Goal: Transaction & Acquisition: Purchase product/service

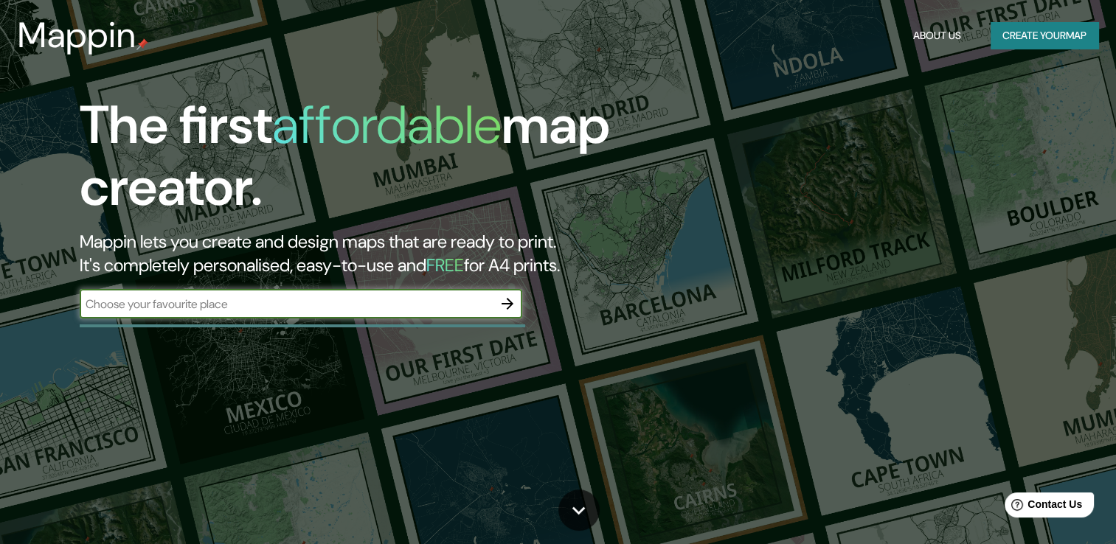
click at [1035, 34] on button "Create your map" at bounding box center [1045, 35] width 108 height 27
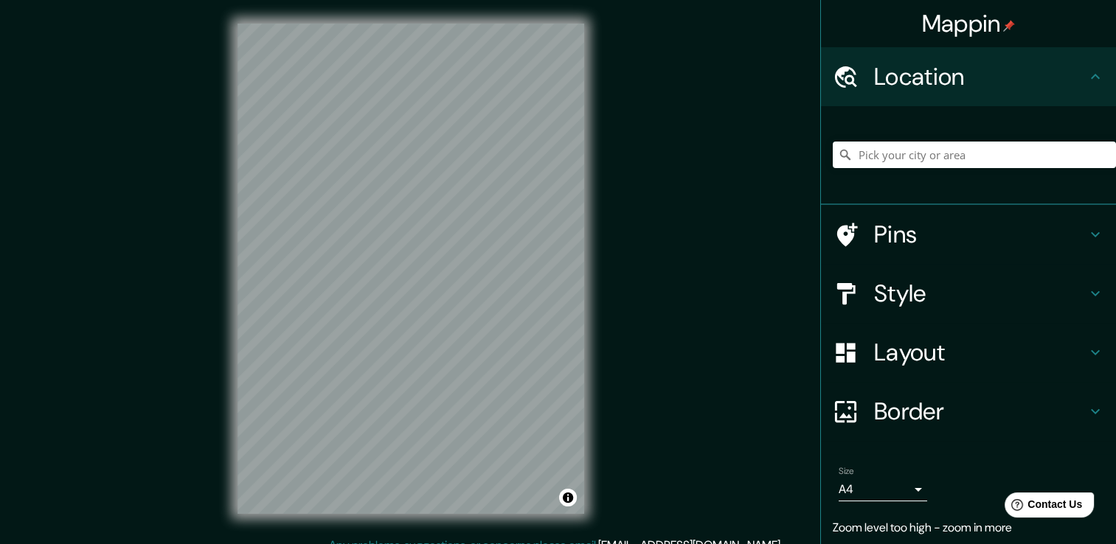
click at [605, 217] on div "© Mapbox © OpenStreetMap Improve this map" at bounding box center [411, 268] width 394 height 537
click at [666, 194] on div "Mappin Location Pins Style Layout Border Choose a border. Hint : you can make l…" at bounding box center [558, 280] width 1116 height 561
click at [1087, 289] on icon at bounding box center [1096, 294] width 18 height 18
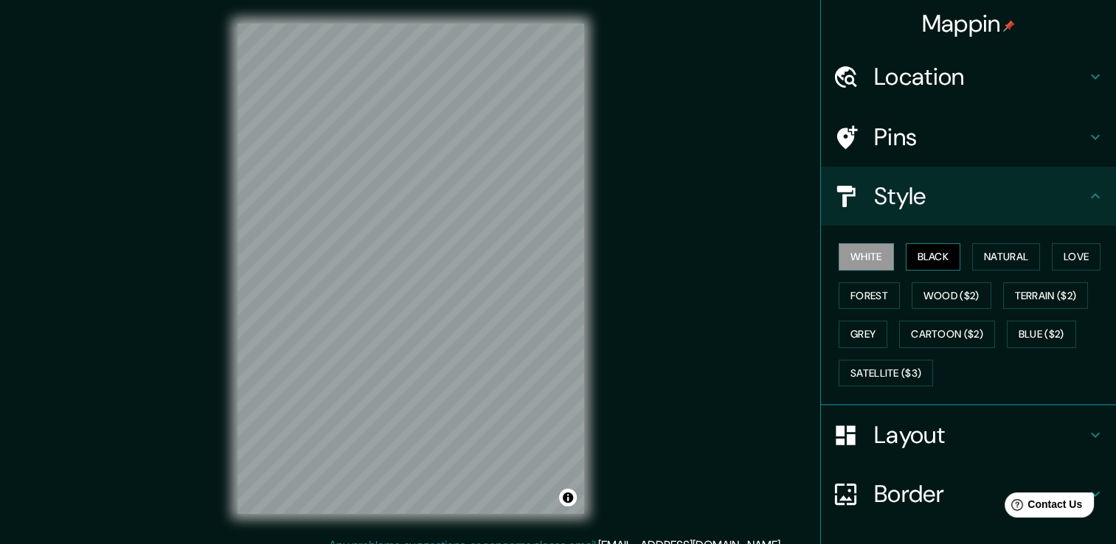
click at [919, 254] on button "Black" at bounding box center [933, 256] width 55 height 27
click at [1013, 252] on button "Natural" at bounding box center [1006, 256] width 68 height 27
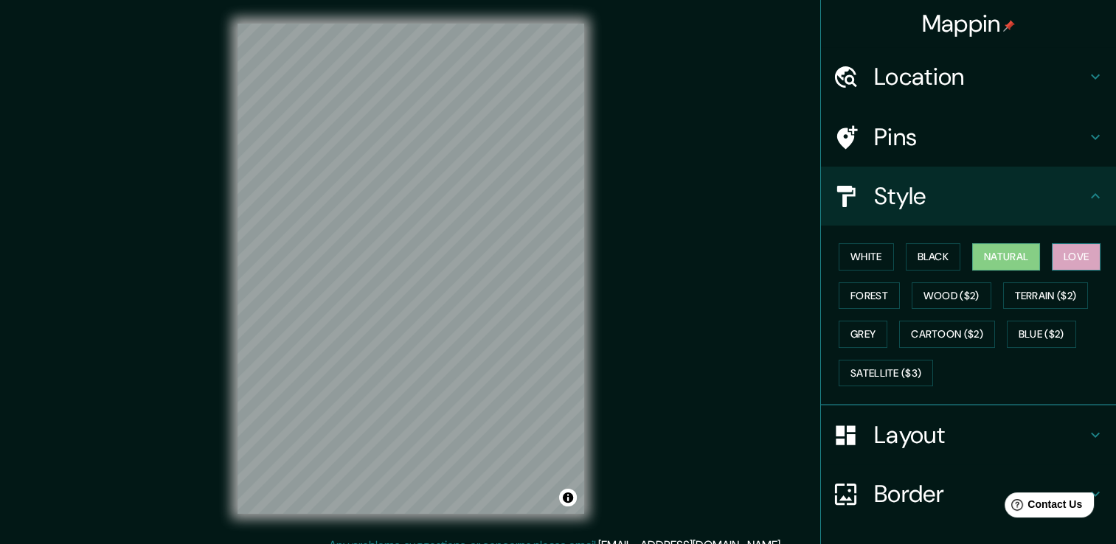
click at [1068, 257] on button "Love" at bounding box center [1076, 256] width 49 height 27
click at [882, 294] on button "Forest" at bounding box center [869, 296] width 61 height 27
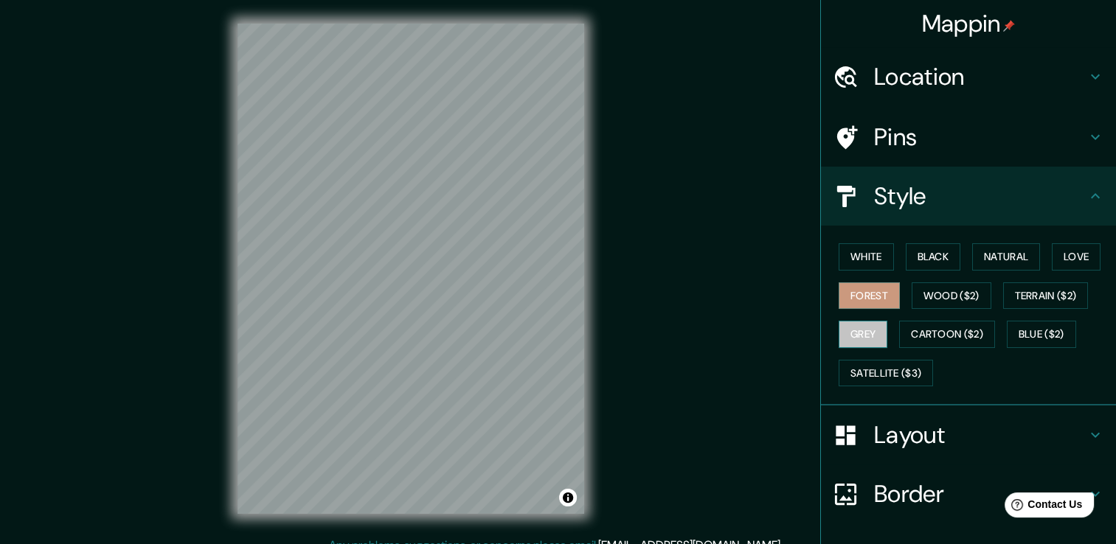
click at [862, 332] on button "Grey" at bounding box center [863, 334] width 49 height 27
click at [1026, 334] on button "Blue ($2)" at bounding box center [1041, 334] width 69 height 27
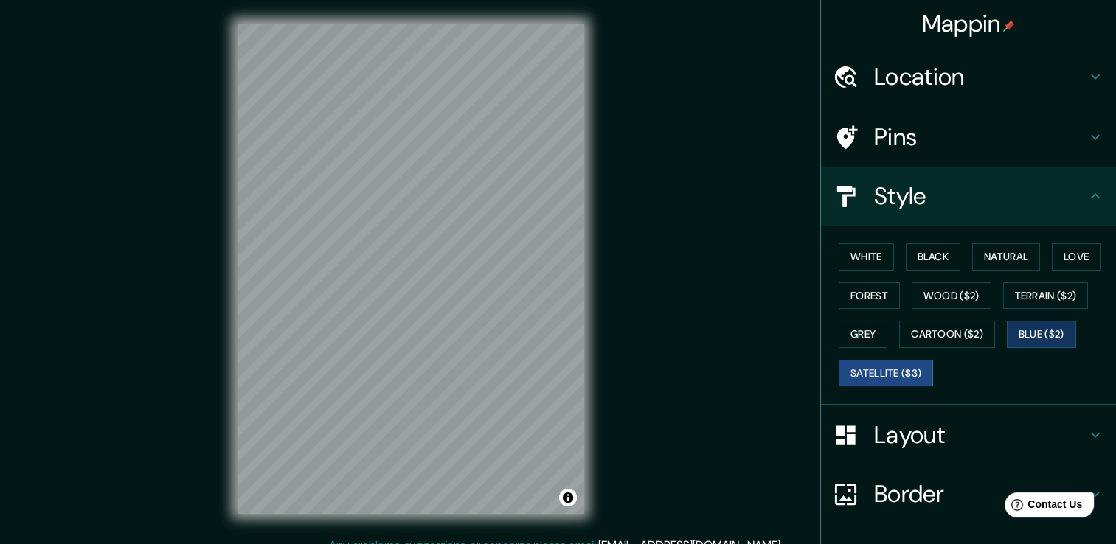
click at [869, 376] on button "Satellite ($3)" at bounding box center [886, 373] width 94 height 27
click at [995, 257] on button "Natural" at bounding box center [1006, 256] width 68 height 27
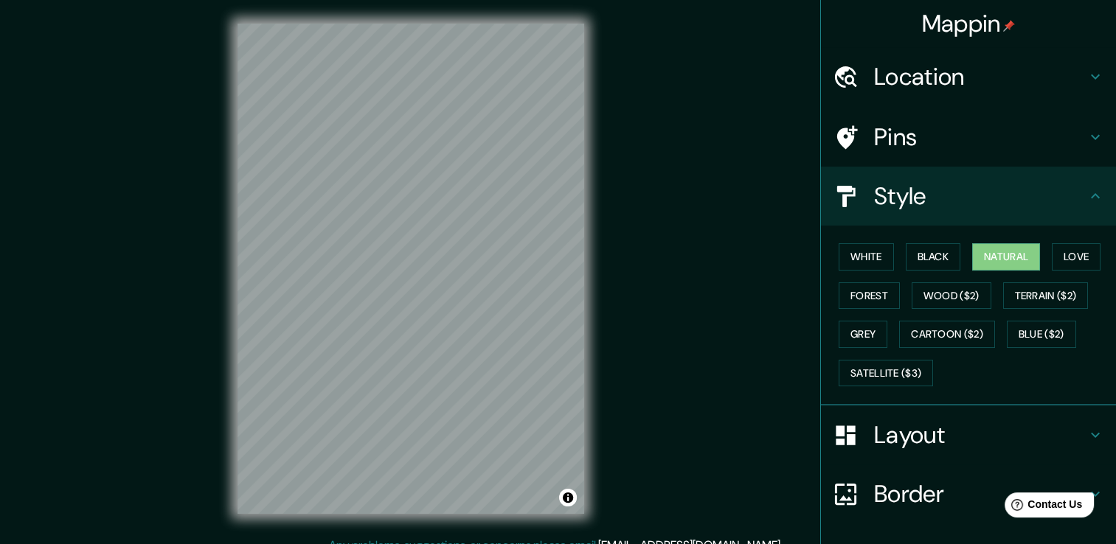
click at [1087, 431] on icon at bounding box center [1096, 435] width 18 height 18
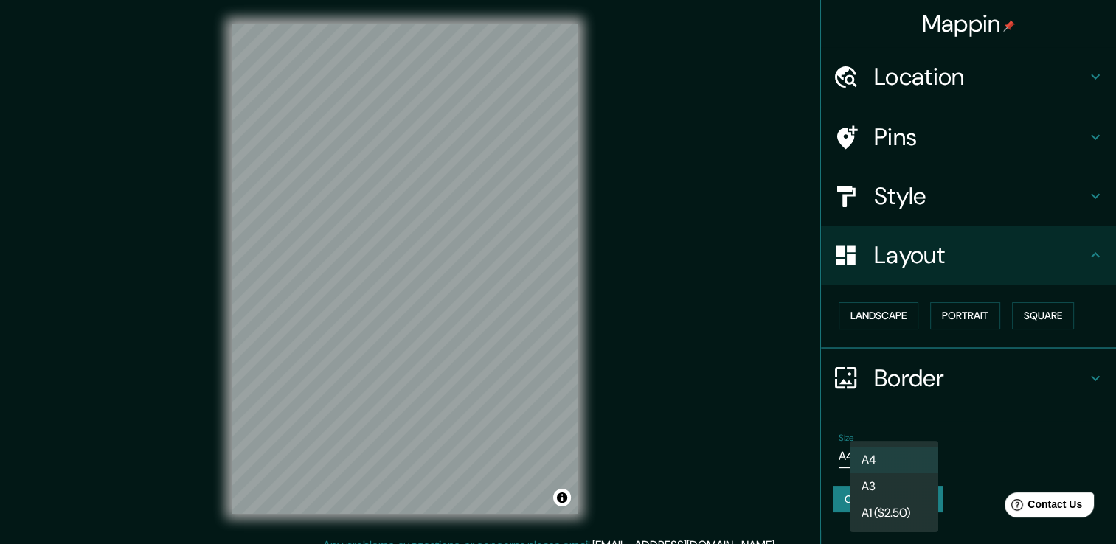
click at [921, 453] on body "Mappin Location Pins Style Layout Landscape Portrait Square Border Choose a bor…" at bounding box center [558, 272] width 1116 height 544
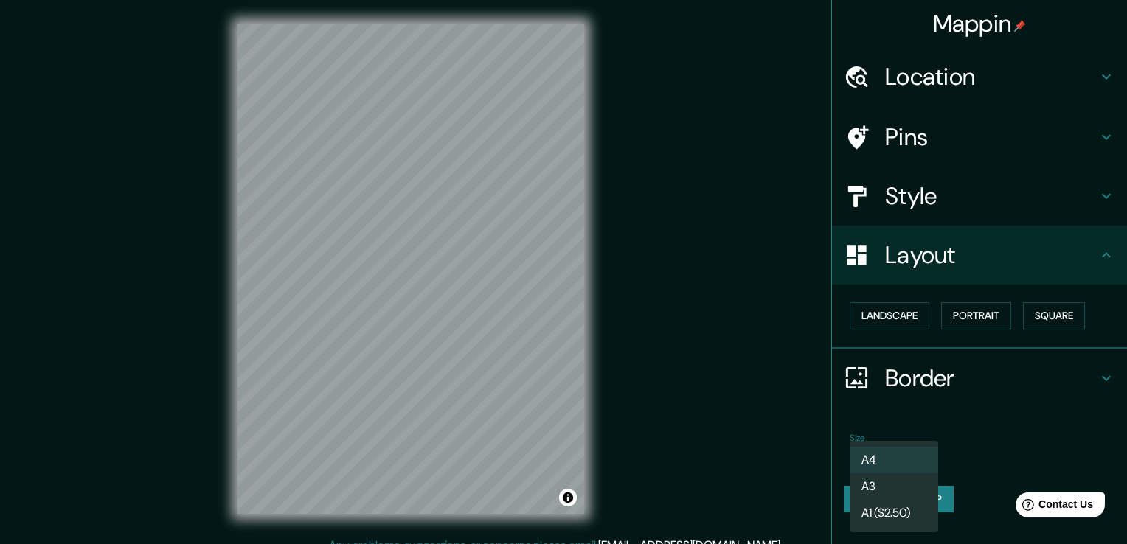
click at [1010, 436] on div at bounding box center [563, 272] width 1127 height 544
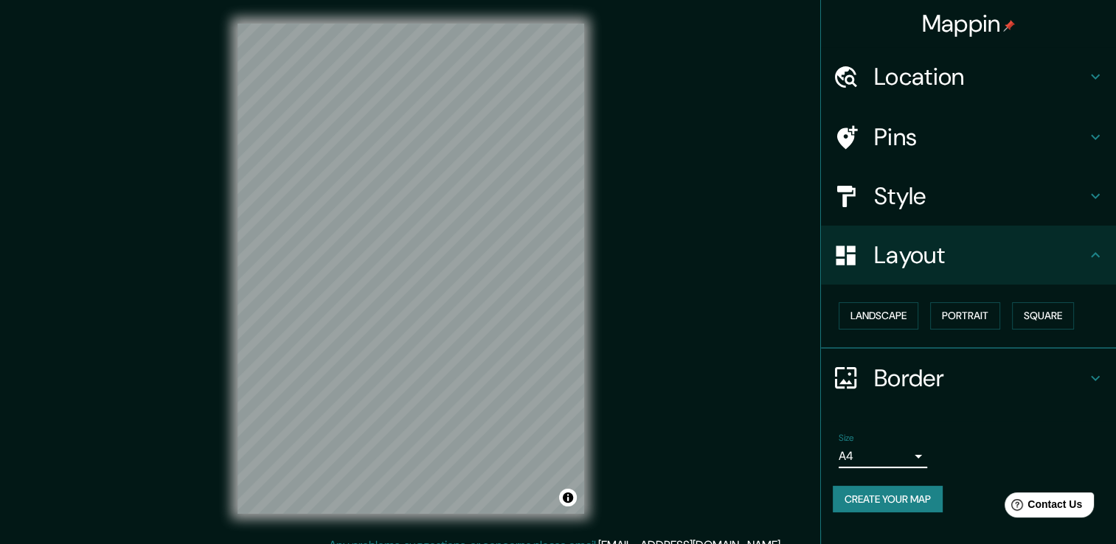
click at [1094, 262] on icon at bounding box center [1096, 255] width 18 height 18
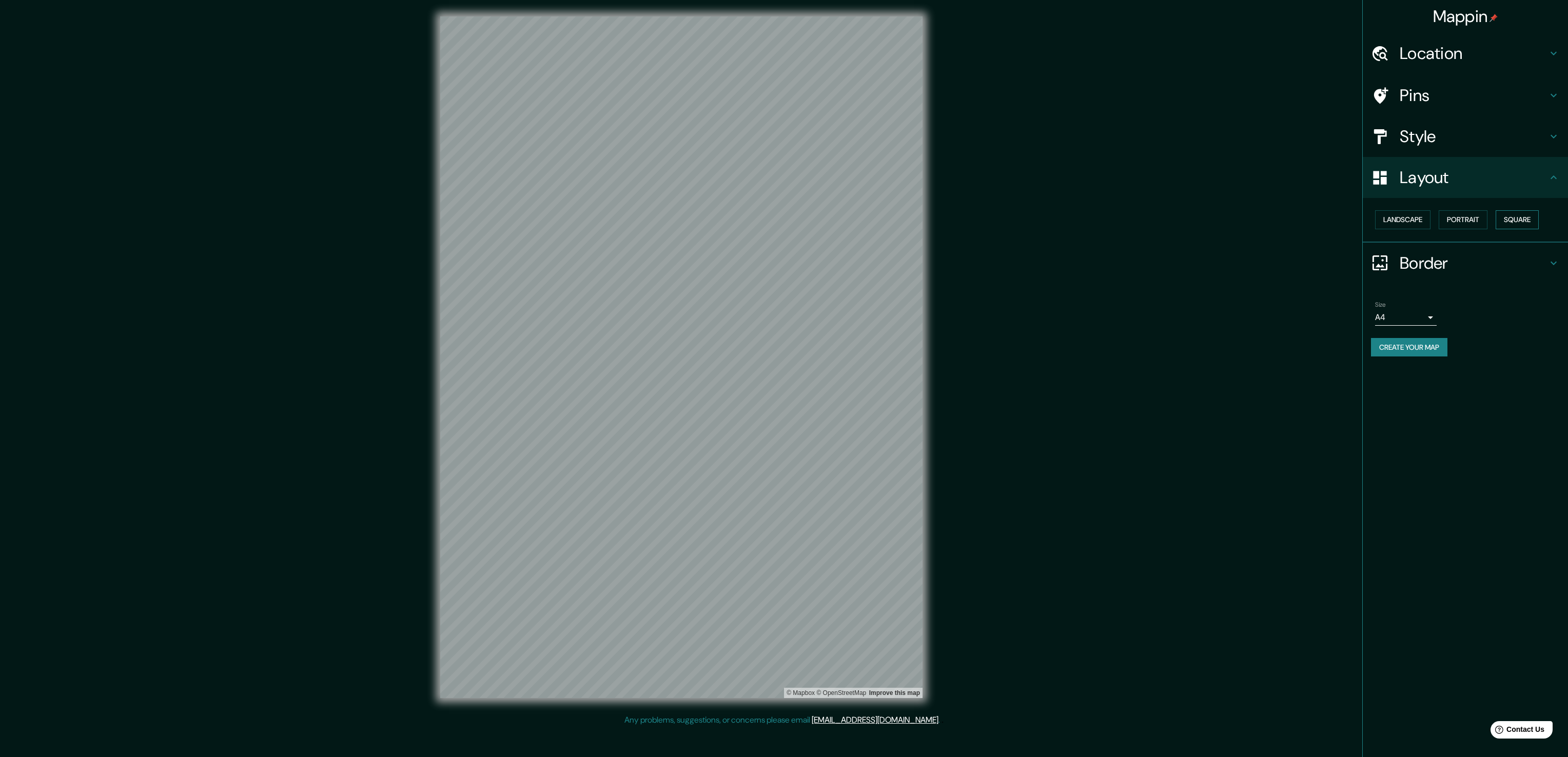
click at [775, 218] on button "Square" at bounding box center [1517, 219] width 43 height 19
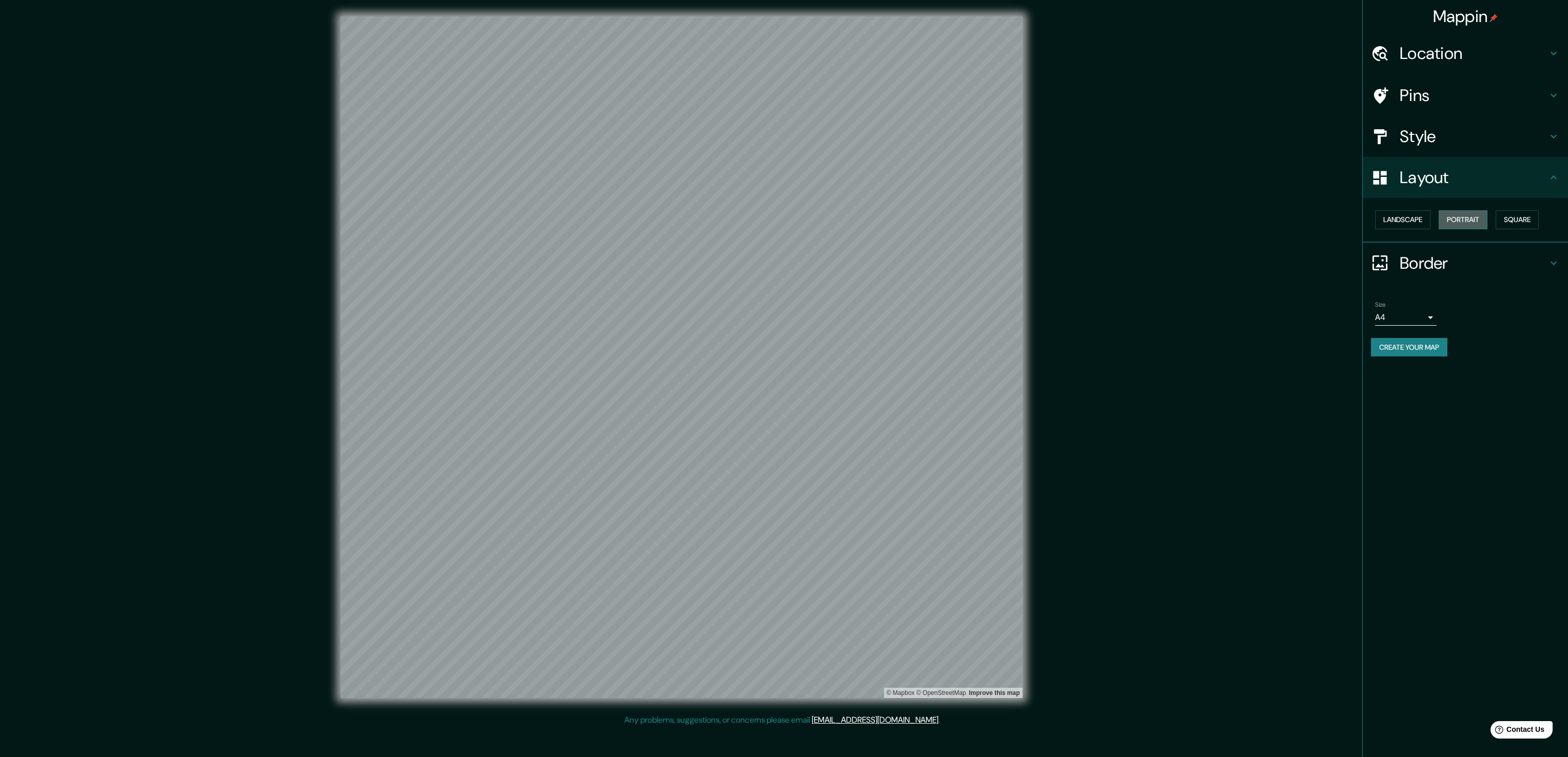
click at [775, 220] on button "Portrait" at bounding box center [1463, 219] width 49 height 19
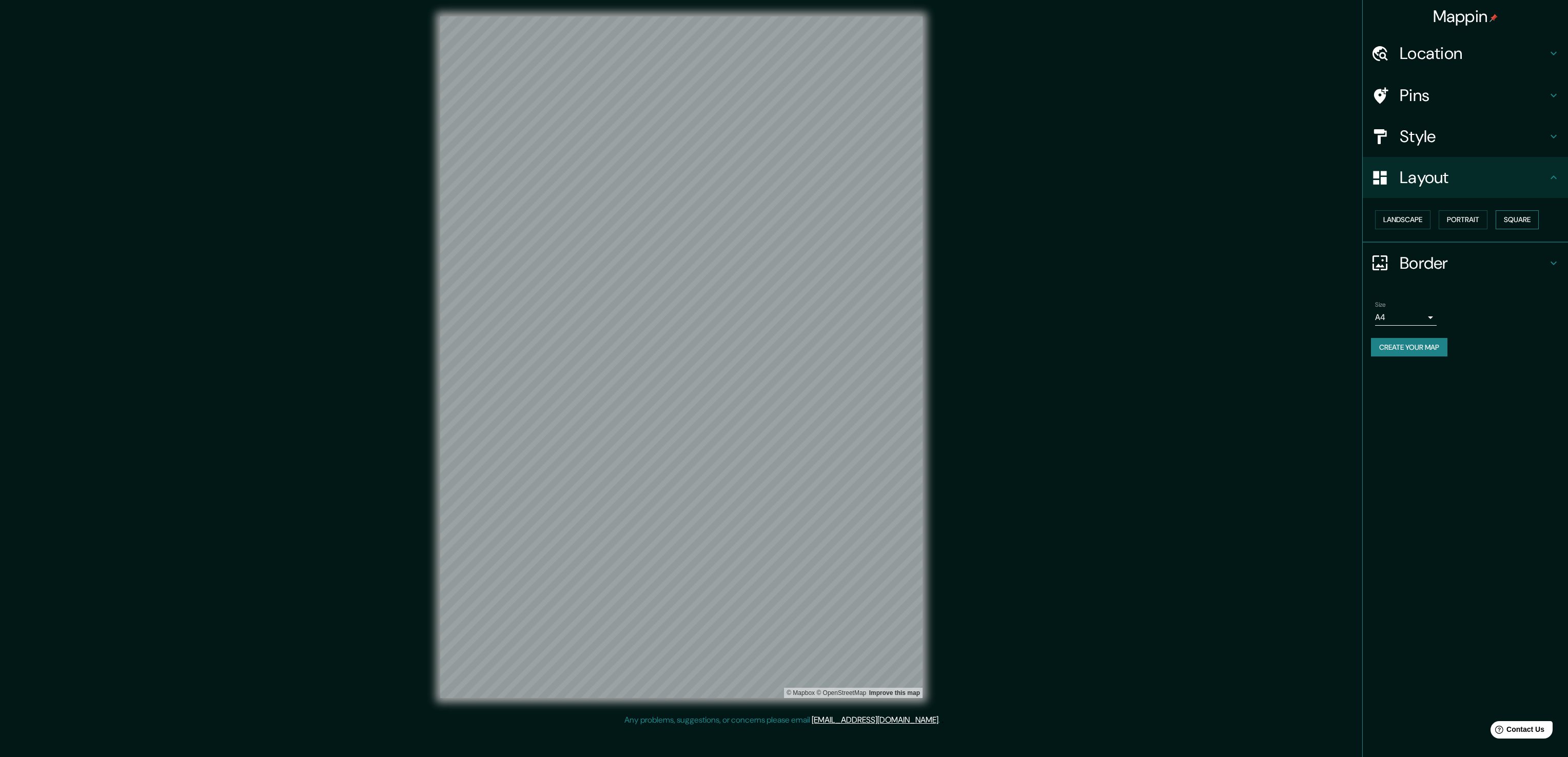
click at [775, 220] on button "Square" at bounding box center [1517, 219] width 43 height 19
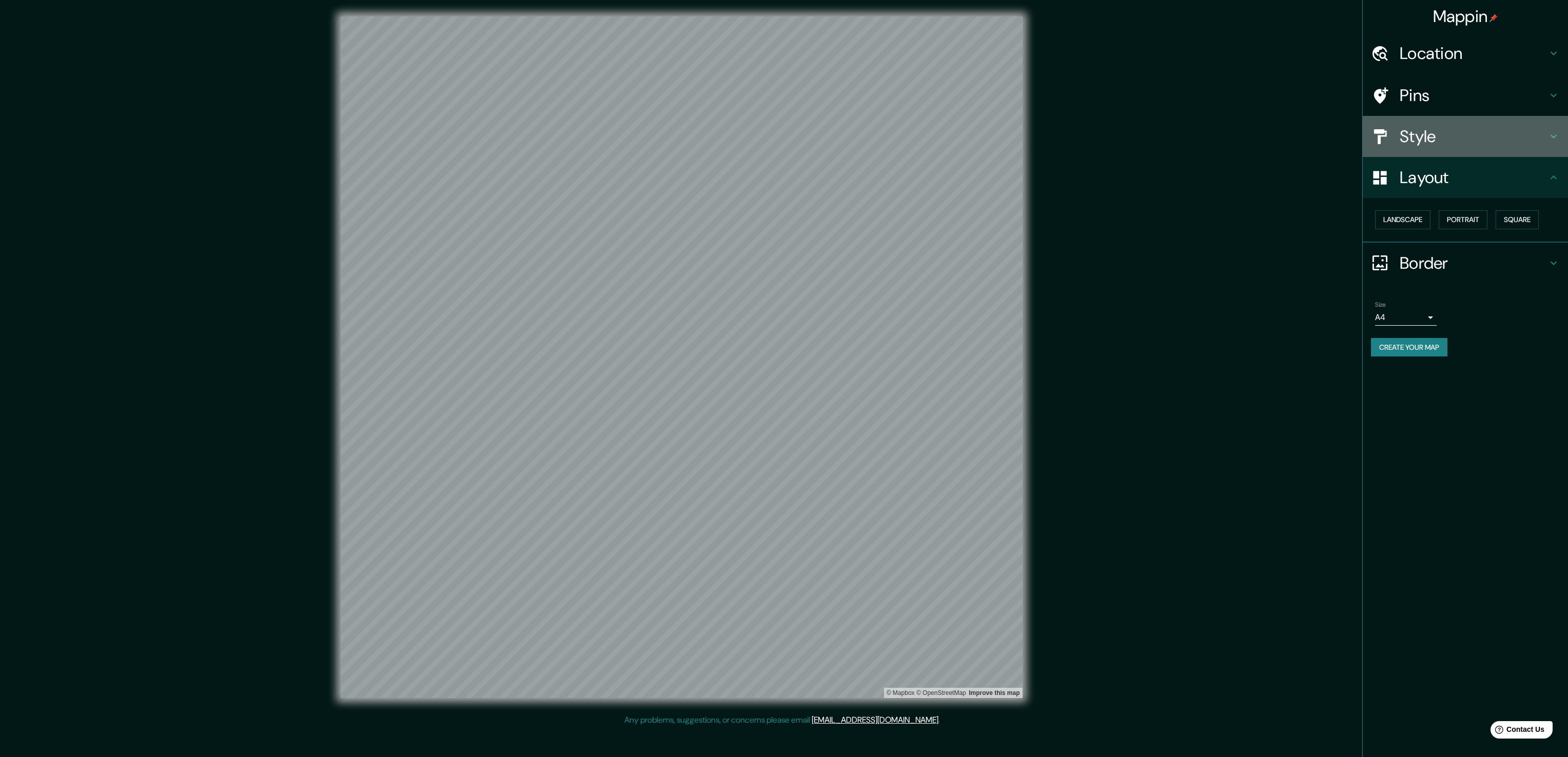
click at [775, 127] on h4 "Style" at bounding box center [1473, 136] width 147 height 21
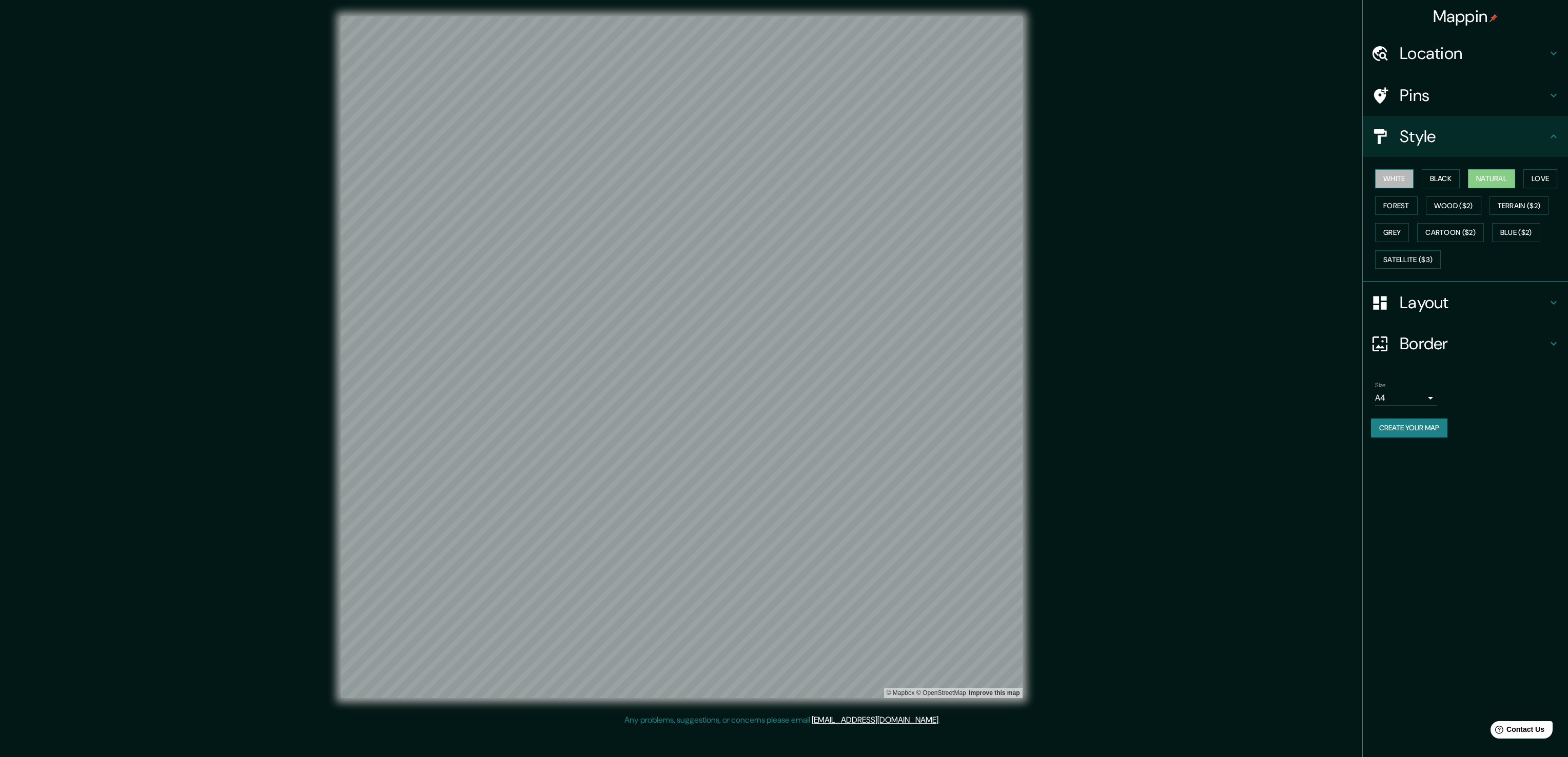
click at [775, 176] on button "White" at bounding box center [1393, 178] width 38 height 19
click at [775, 181] on button "Natural" at bounding box center [1492, 178] width 47 height 19
click at [775, 177] on button "White" at bounding box center [1393, 178] width 38 height 19
click at [775, 176] on button "Natural" at bounding box center [1492, 178] width 47 height 19
click at [775, 176] on button "White" at bounding box center [1393, 178] width 38 height 19
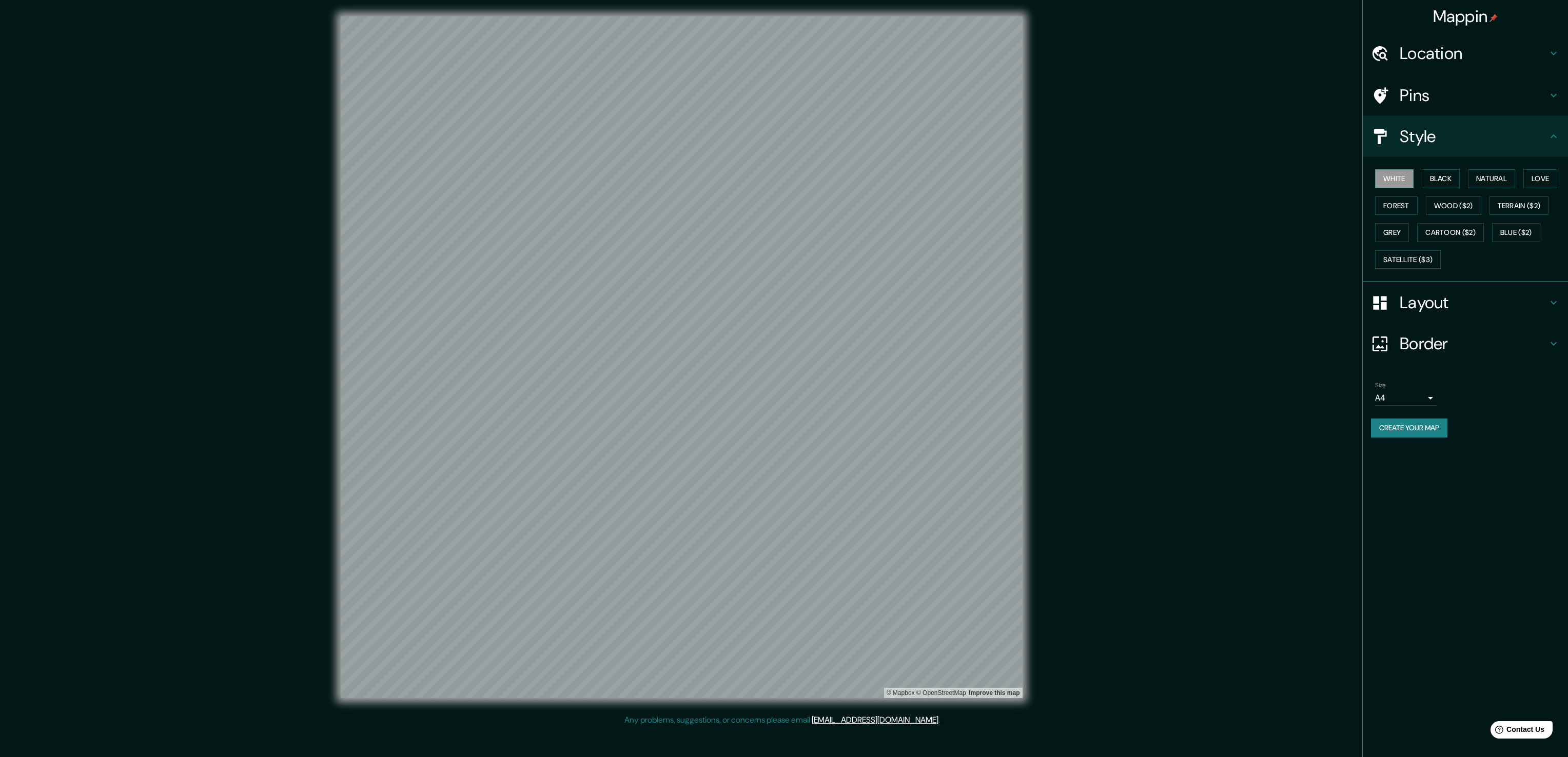
click at [775, 303] on h4 "Layout" at bounding box center [1473, 303] width 147 height 21
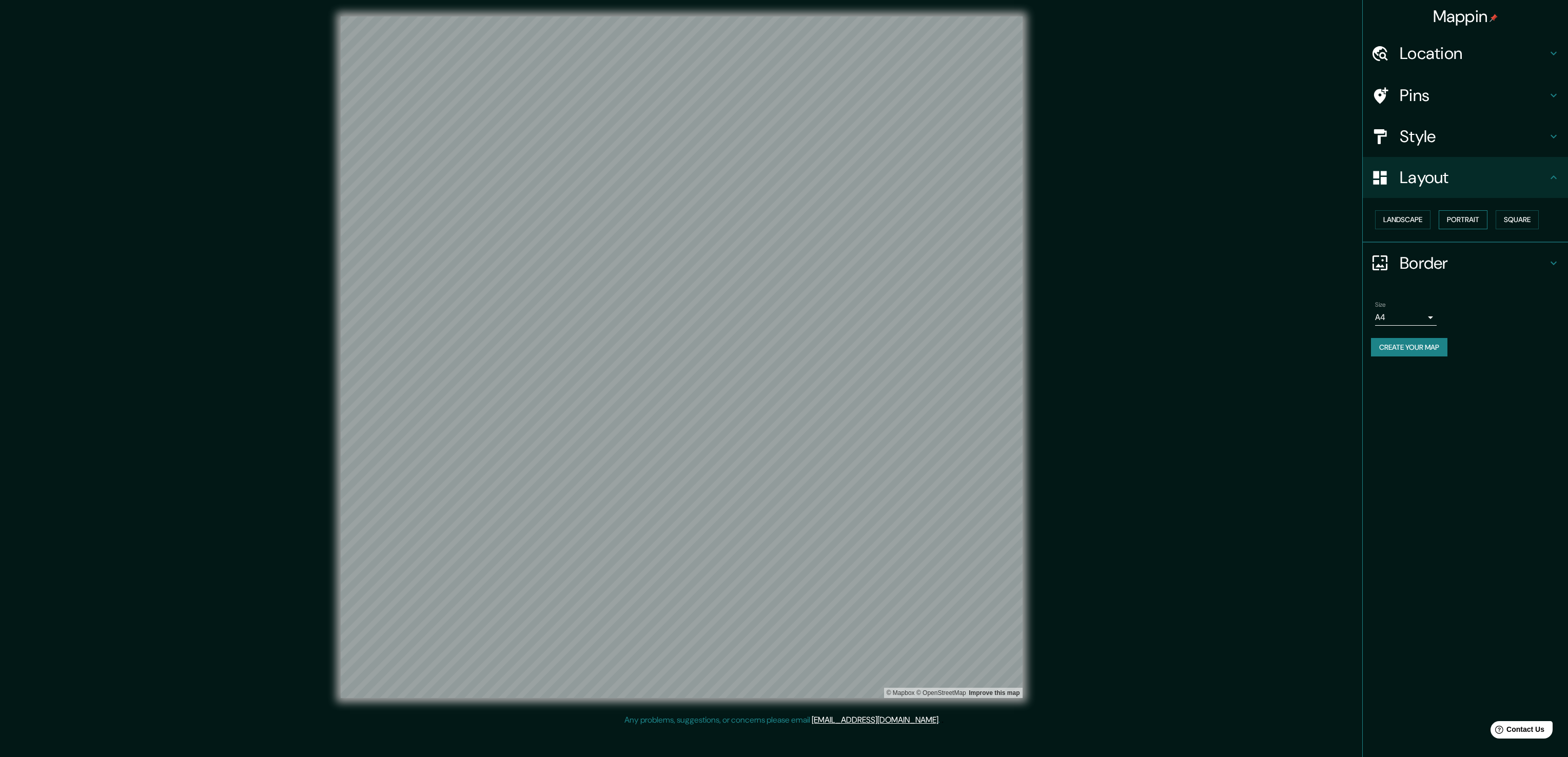
click at [775, 220] on button "Portrait" at bounding box center [1463, 219] width 49 height 19
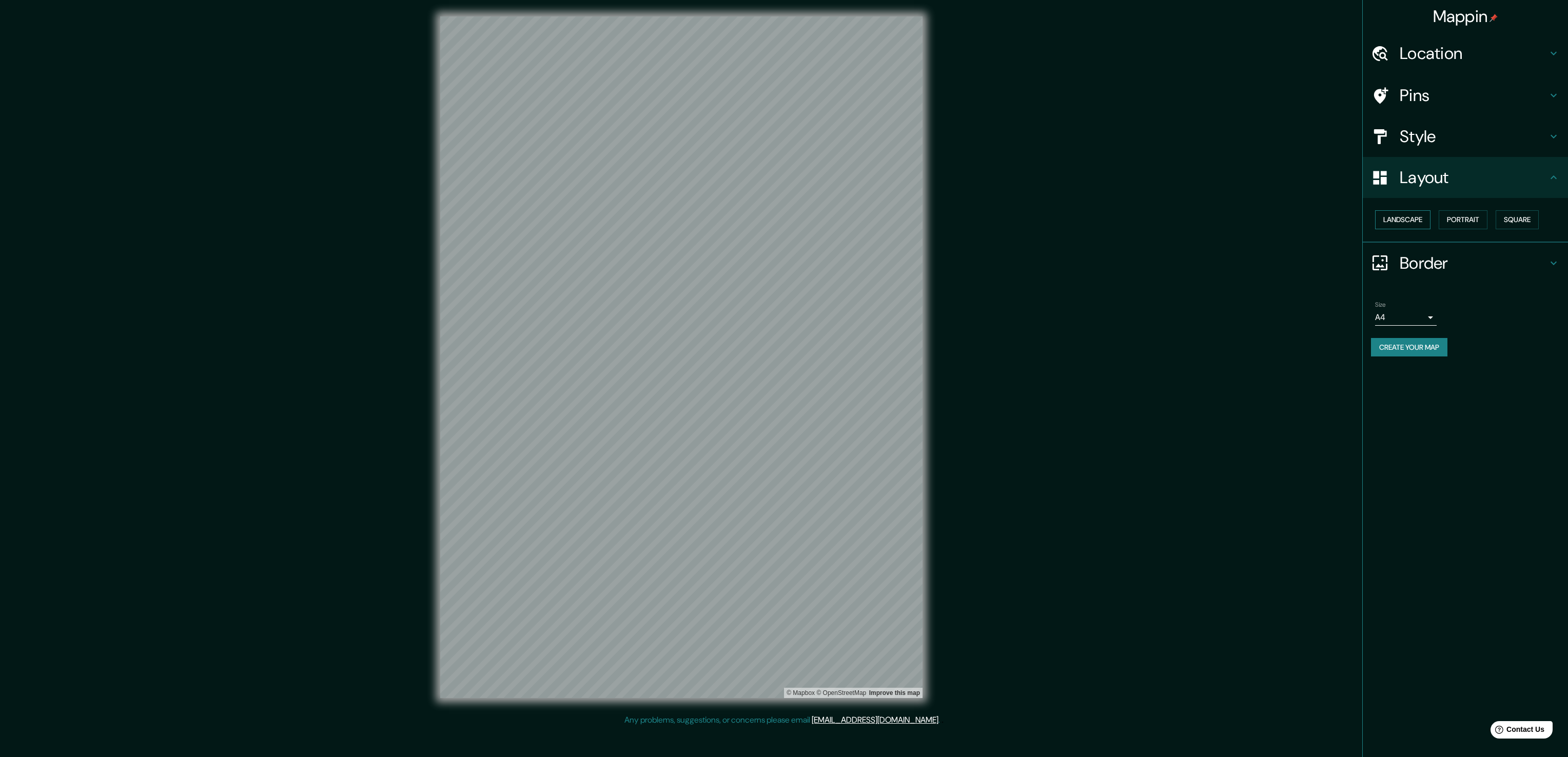
click at [775, 220] on button "Landscape" at bounding box center [1403, 219] width 56 height 19
